Goal: Use online tool/utility: Utilize a website feature to perform a specific function

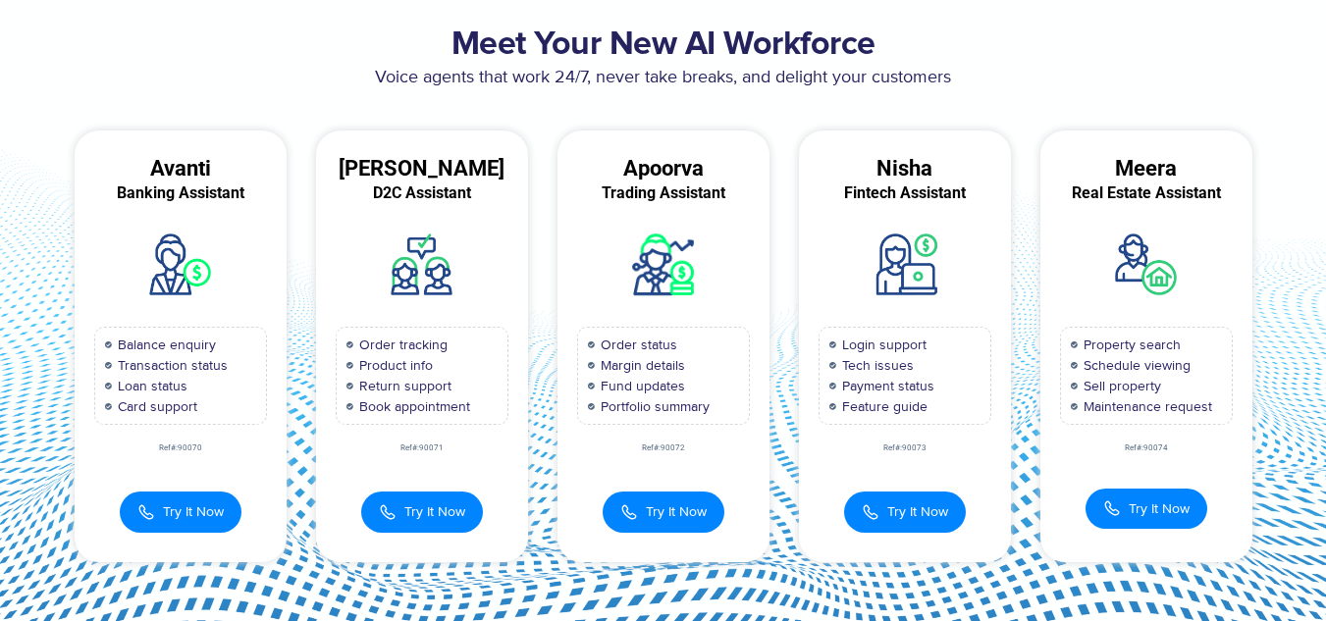
scroll to position [99, 0]
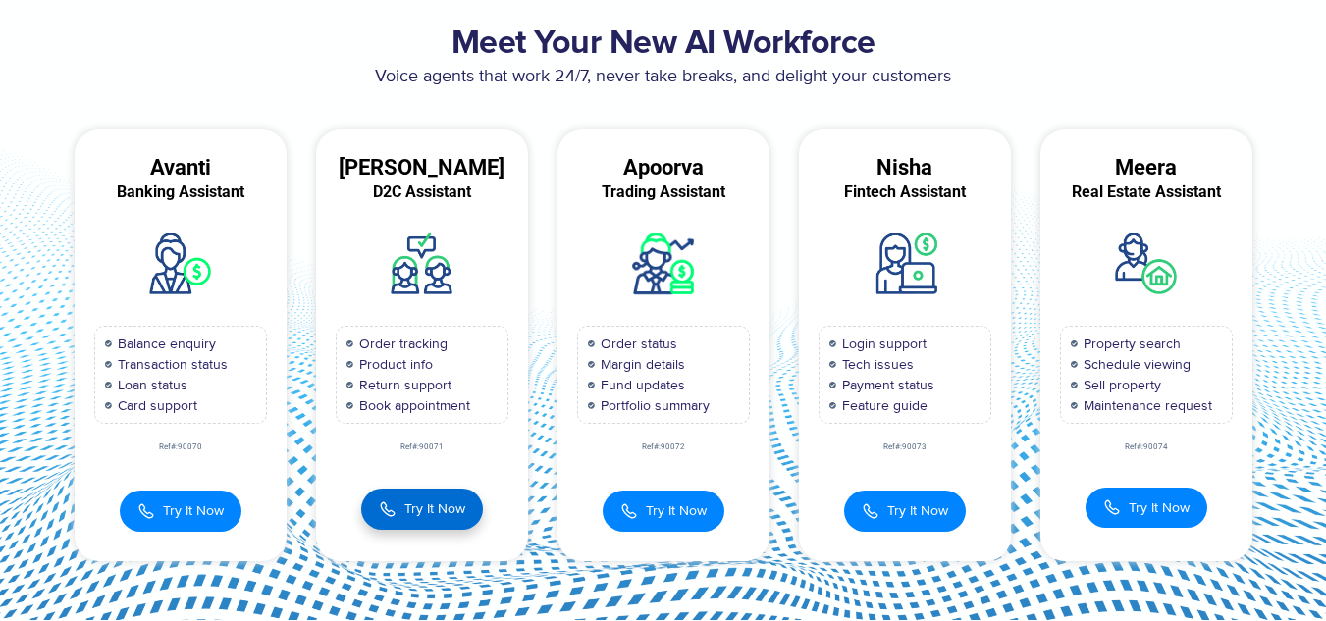
click at [416, 512] on span "Try It Now" at bounding box center [434, 509] width 61 height 21
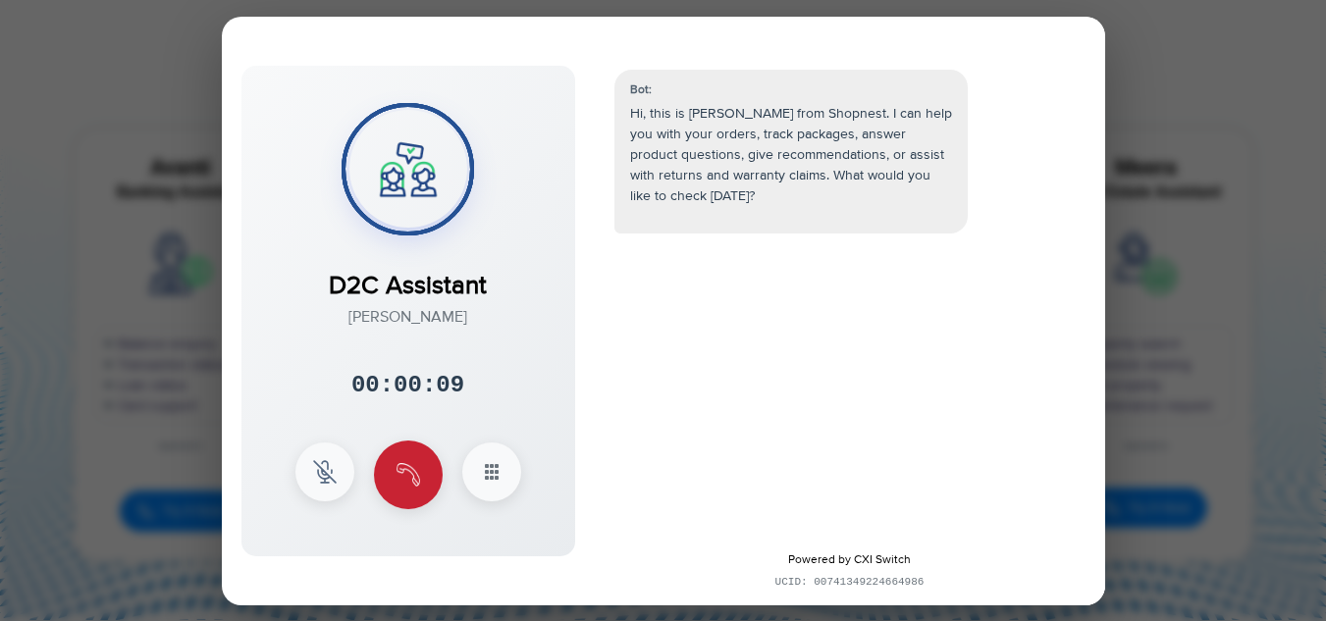
click at [408, 473] on img at bounding box center [409, 475] width 24 height 24
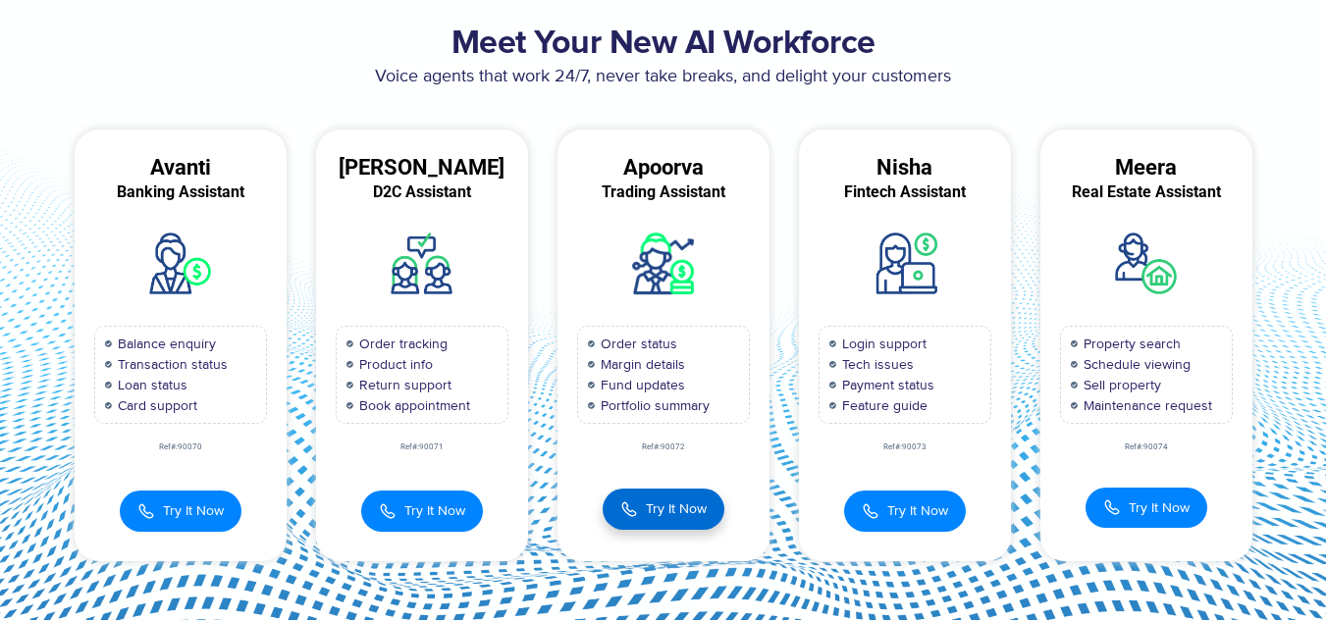
click at [673, 514] on span "Try It Now" at bounding box center [676, 509] width 61 height 21
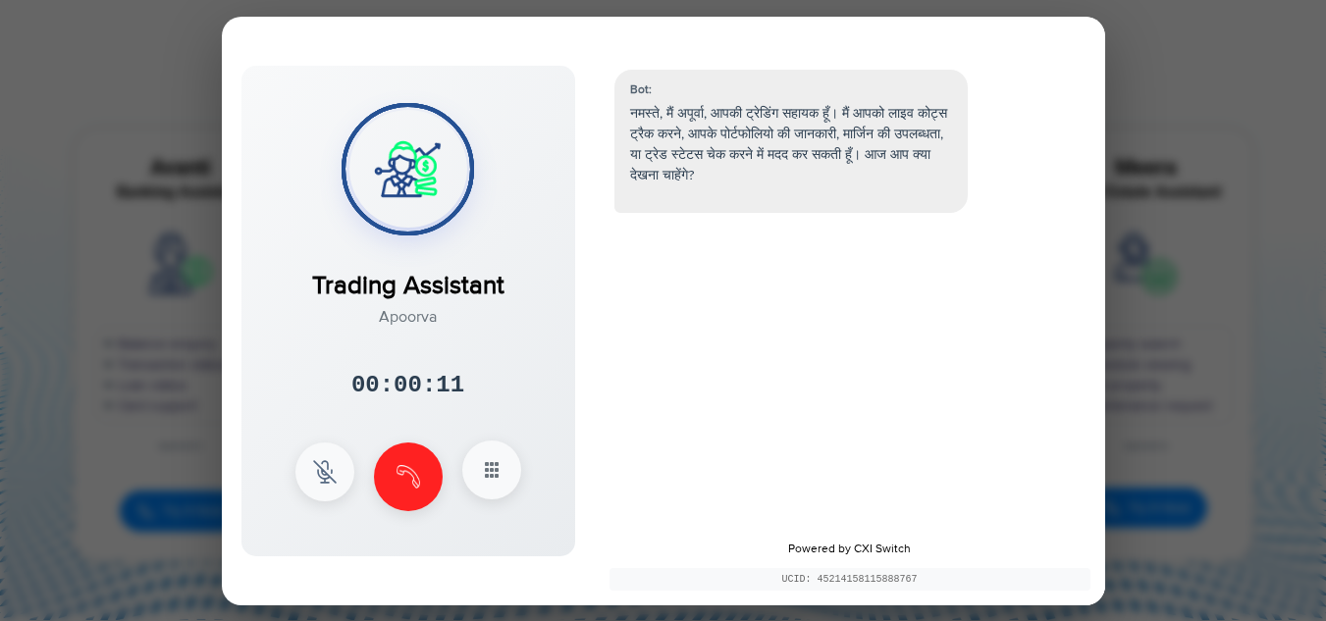
click at [489, 465] on icon at bounding box center [492, 470] width 24 height 24
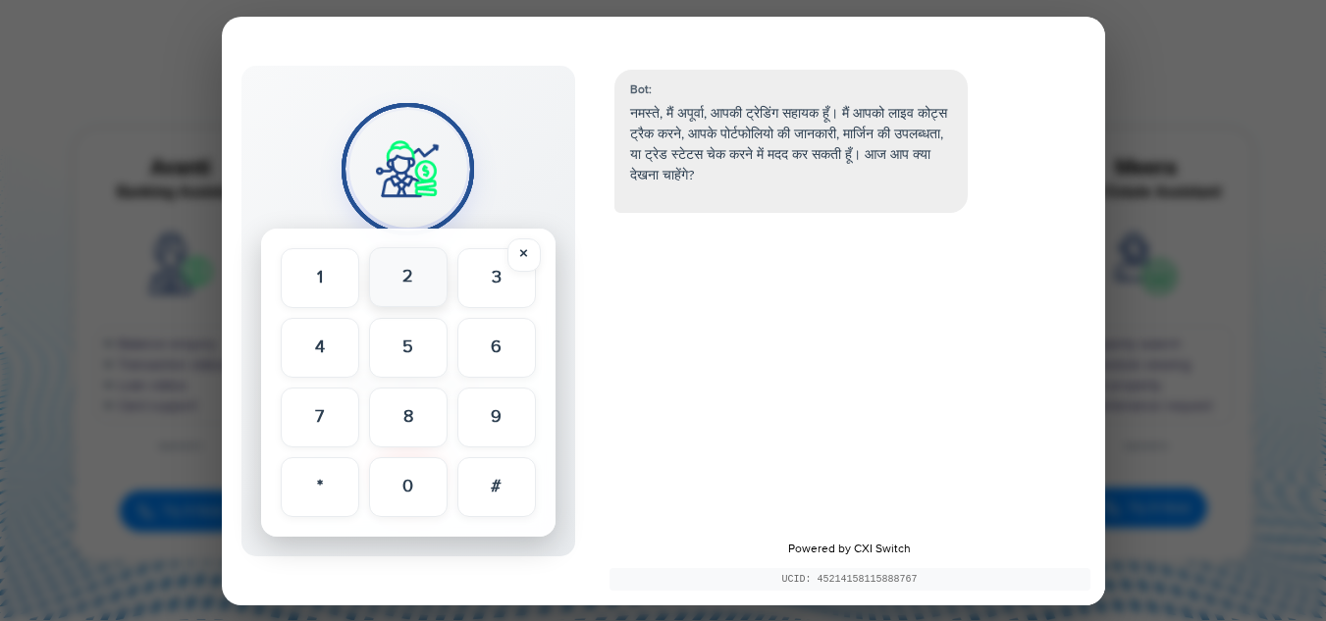
click at [390, 285] on button "2" at bounding box center [408, 277] width 79 height 60
click at [390, 285] on button "2" at bounding box center [408, 277] width 75 height 57
click at [390, 285] on button "2" at bounding box center [408, 277] width 79 height 60
click at [666, 290] on div "Bot: नमस्ते, मैं अपूर्वा, आपकी ट्रेडिंग सहायक हूँ। मैं आपको लाइव कोट्स ट्रैक कर…" at bounding box center [850, 288] width 510 height 476
click at [522, 244] on button "×" at bounding box center [524, 254] width 33 height 33
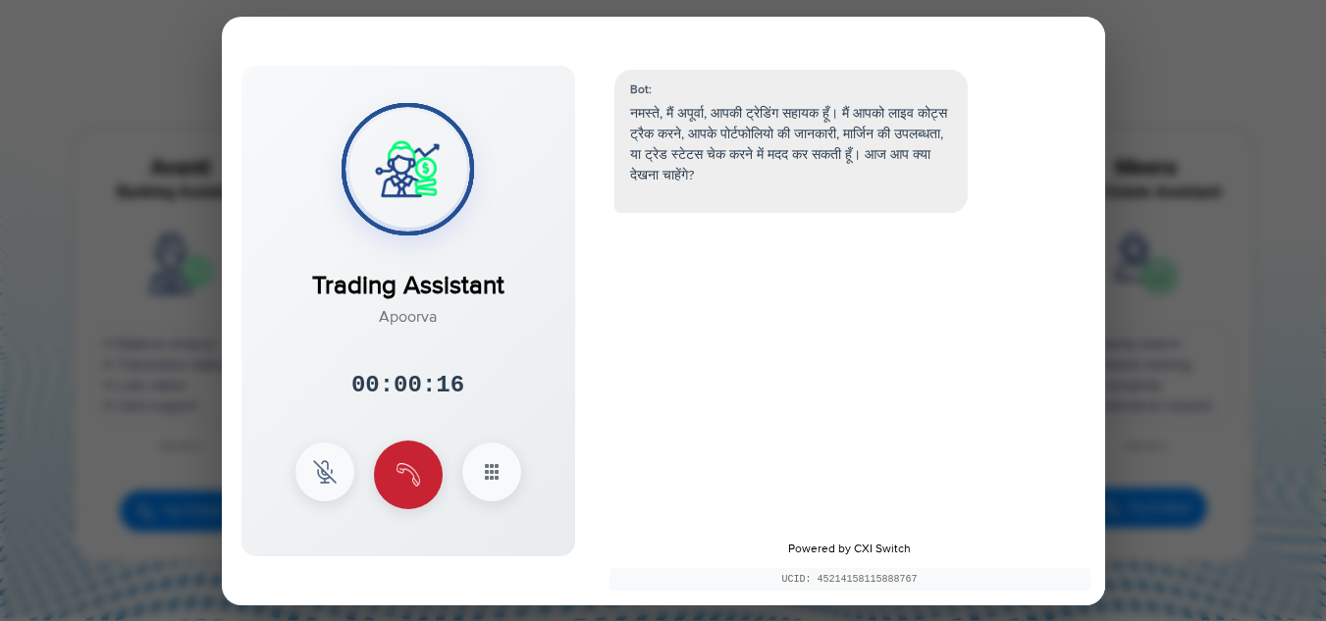
click at [403, 476] on img at bounding box center [409, 475] width 24 height 24
